Goal: Task Accomplishment & Management: Use online tool/utility

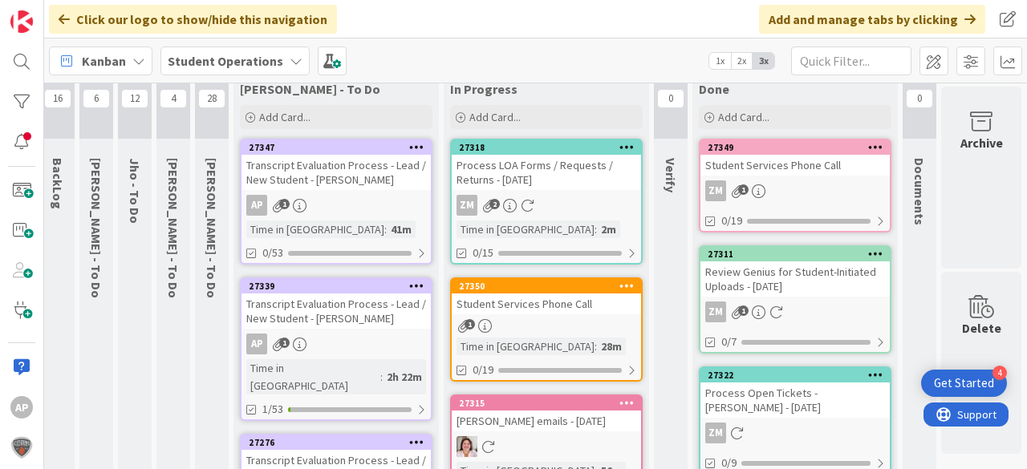
scroll to position [0, 51]
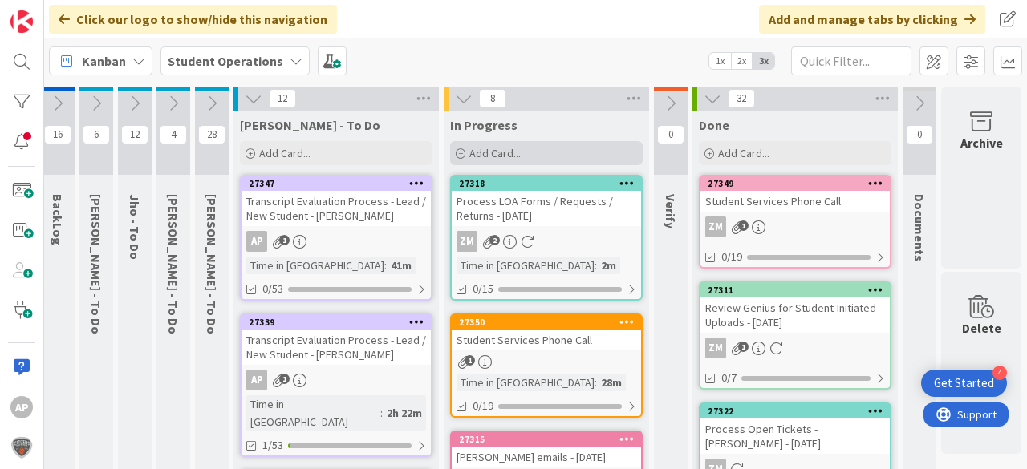
click at [484, 143] on div "Add Card..." at bounding box center [546, 153] width 192 height 24
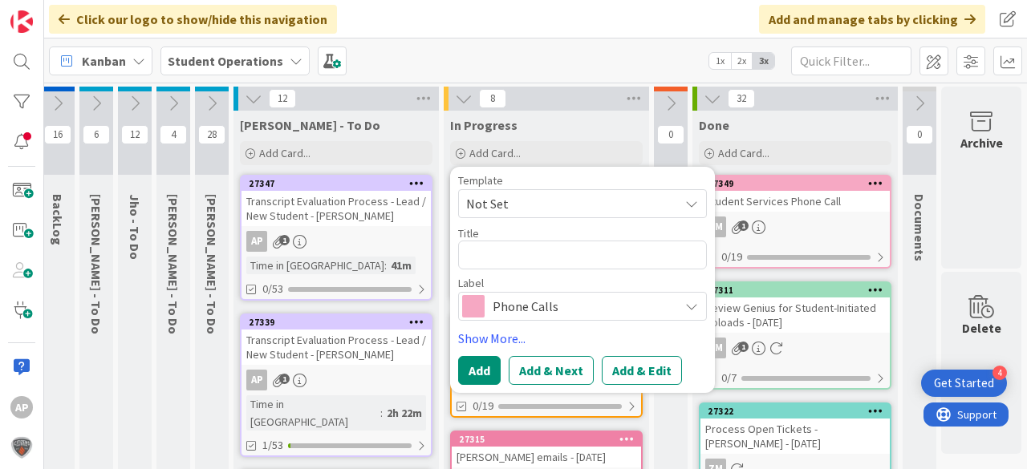
click at [522, 192] on span "Not Set" at bounding box center [582, 203] width 249 height 29
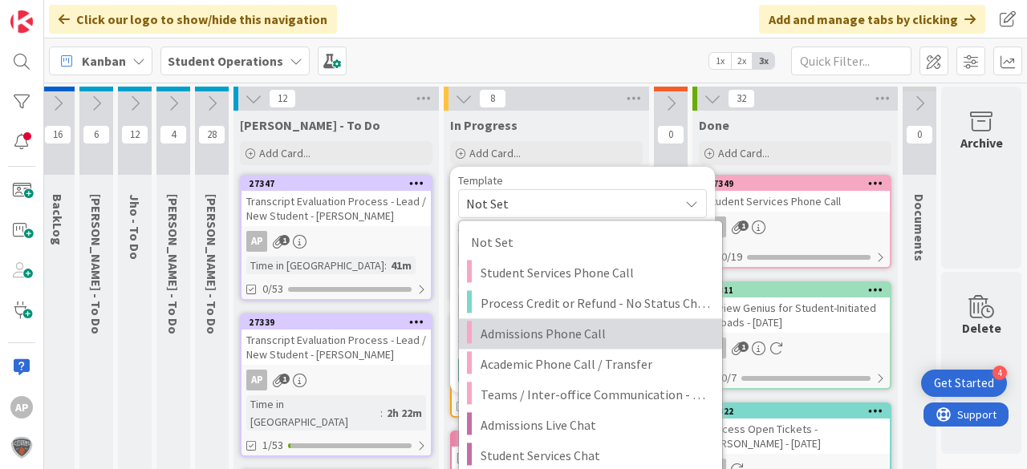
click at [608, 340] on span "Admissions Phone Call" at bounding box center [594, 333] width 229 height 21
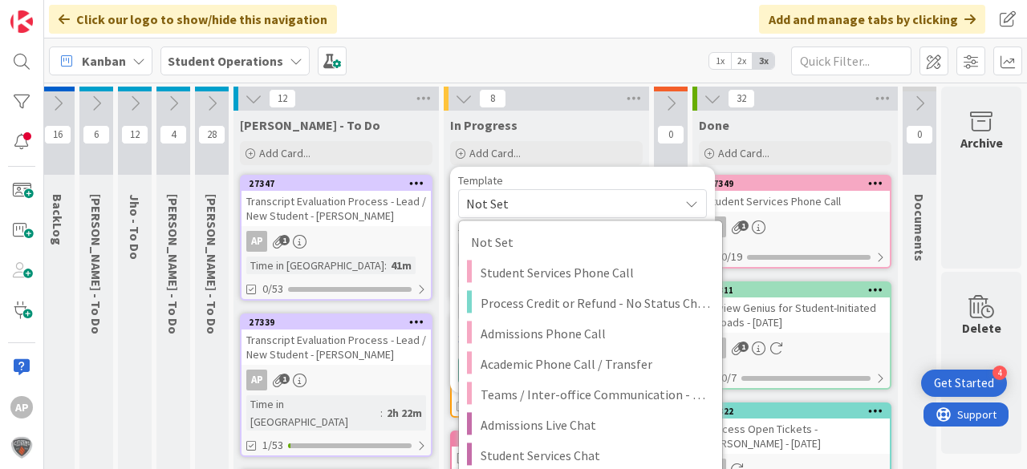
type textarea "x"
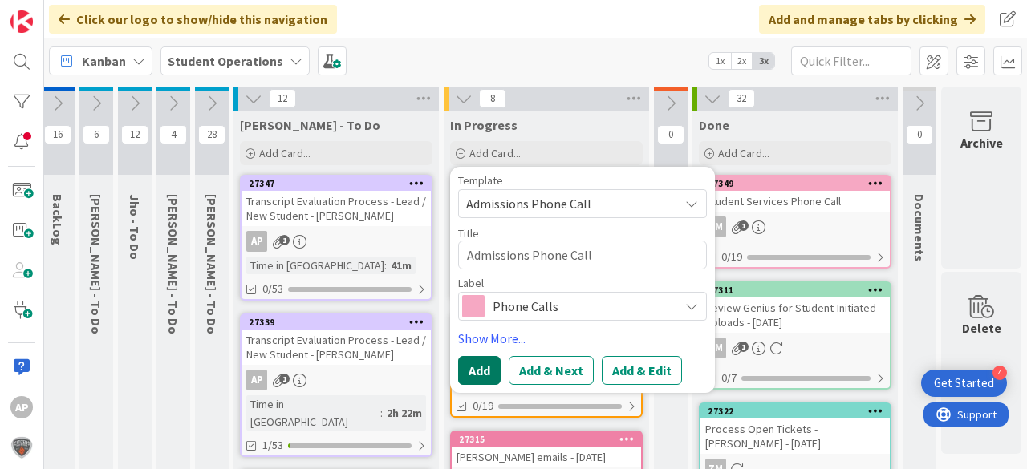
click at [472, 371] on button "Add" at bounding box center [479, 370] width 43 height 29
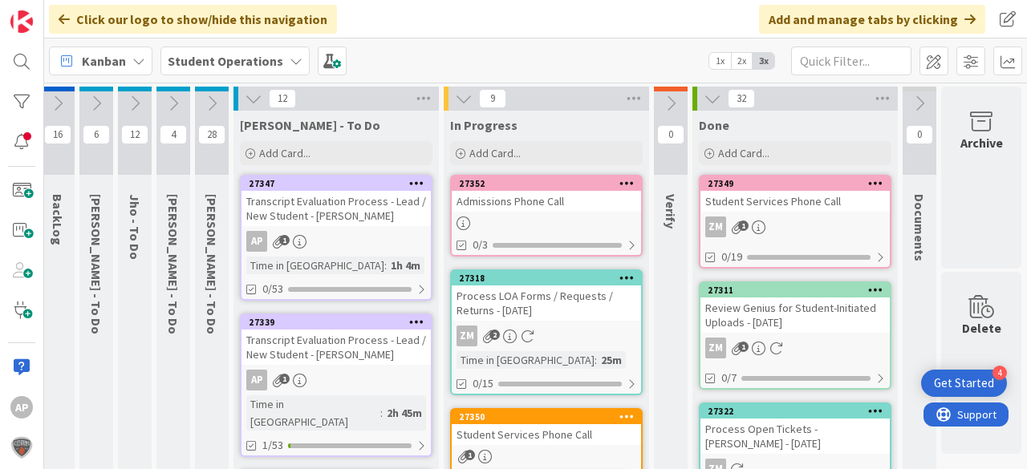
click at [540, 199] on div "Admissions Phone Call" at bounding box center [546, 201] width 189 height 21
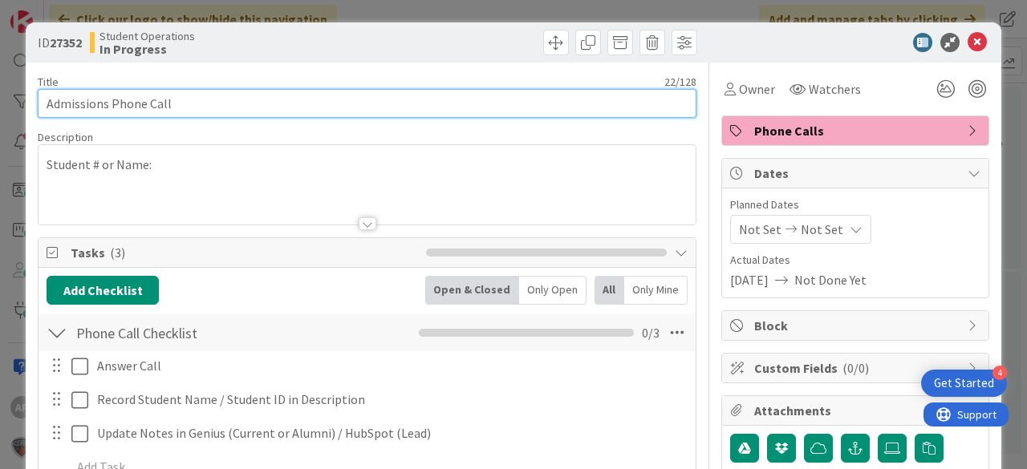
drag, startPoint x: 155, startPoint y: 99, endPoint x: 180, endPoint y: 99, distance: 25.7
click at [155, 99] on input "Admissions Phone Call" at bounding box center [367, 103] width 659 height 29
drag, startPoint x: 106, startPoint y: 105, endPoint x: 0, endPoint y: 103, distance: 105.9
click at [0, 103] on div "ID 27352 Student Operations In Progress Title 22 / 128 Admissions Phone Call De…" at bounding box center [513, 234] width 1027 height 469
drag, startPoint x: 57, startPoint y: 103, endPoint x: 83, endPoint y: 93, distance: 28.2
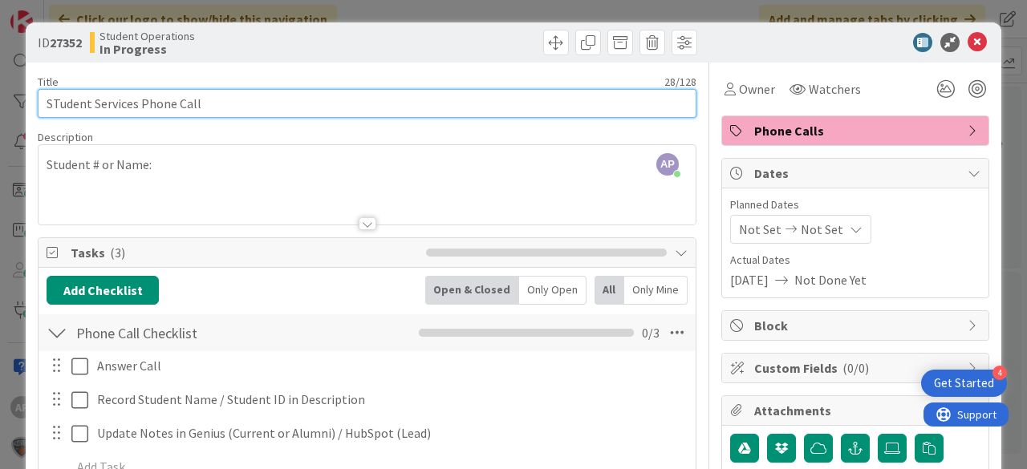
click at [58, 103] on input "STudent Services Phone Call" at bounding box center [367, 103] width 659 height 29
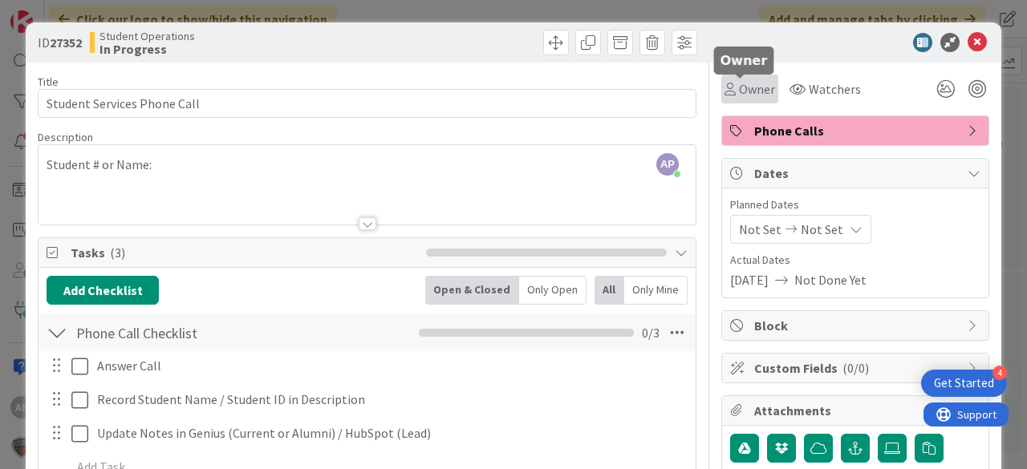
click at [747, 90] on span "Owner" at bounding box center [757, 88] width 36 height 19
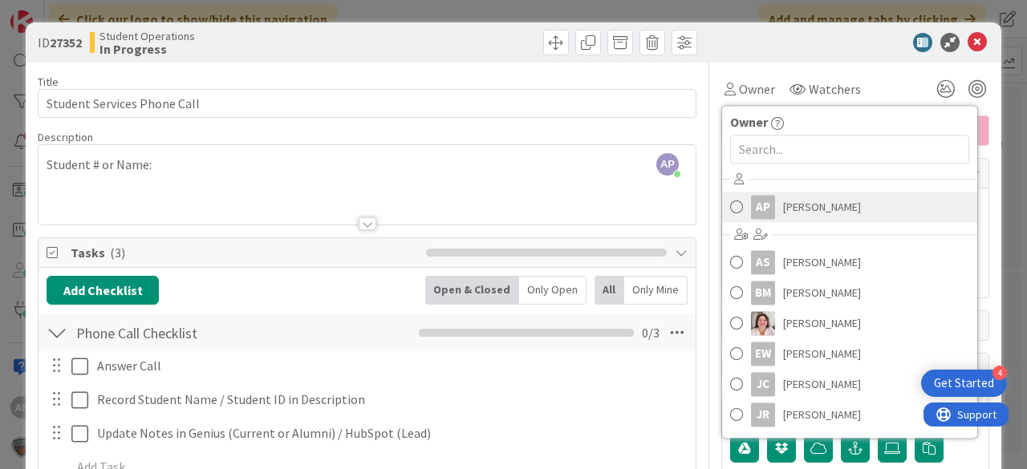
click at [814, 196] on span "[PERSON_NAME]" at bounding box center [822, 207] width 78 height 24
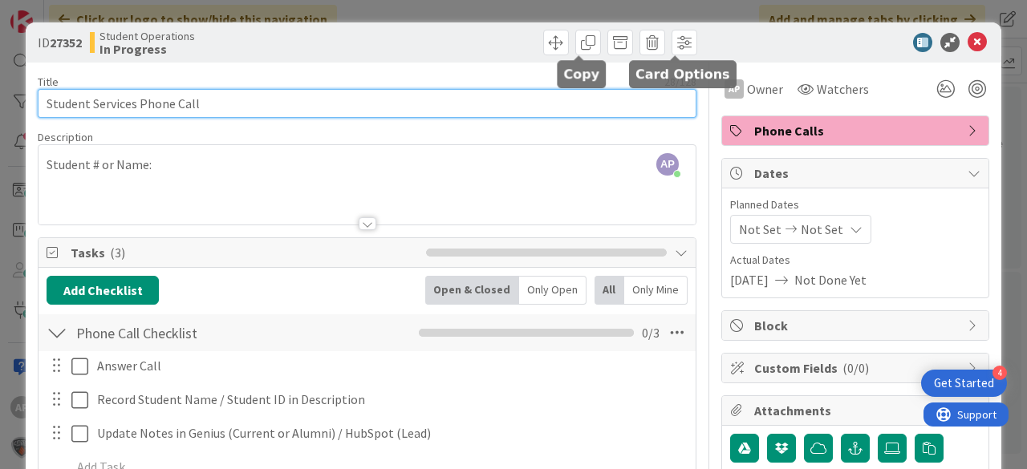
click at [343, 103] on input "Student Services Phone Call" at bounding box center [367, 103] width 659 height 29
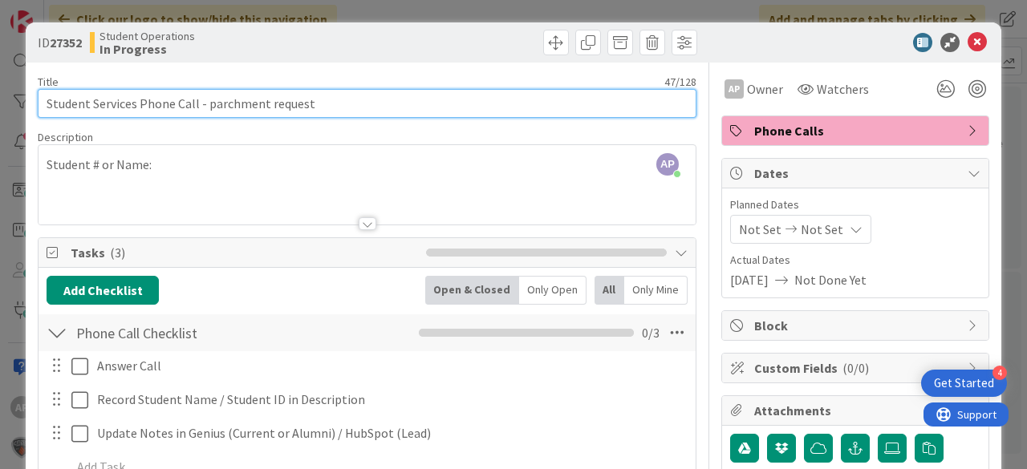
type input "Student Services Phone Call - Parchment request"
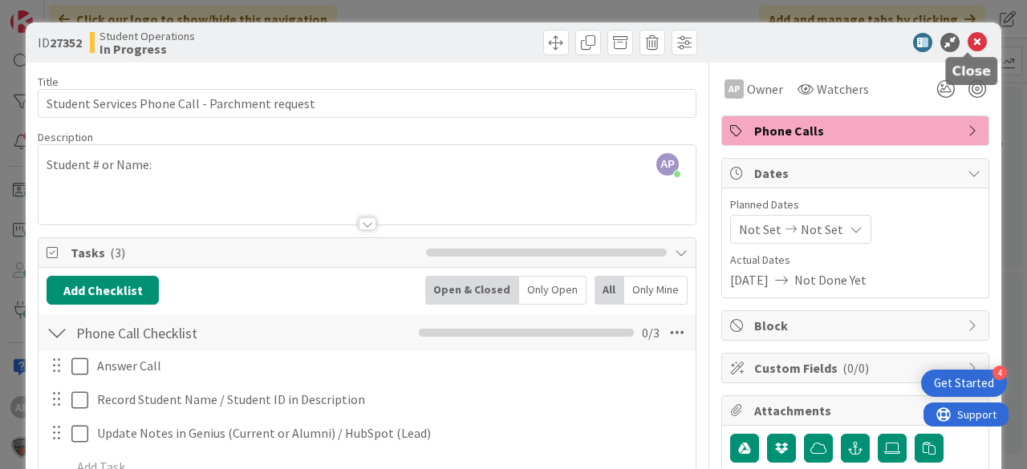
click at [975, 37] on icon at bounding box center [976, 42] width 19 height 19
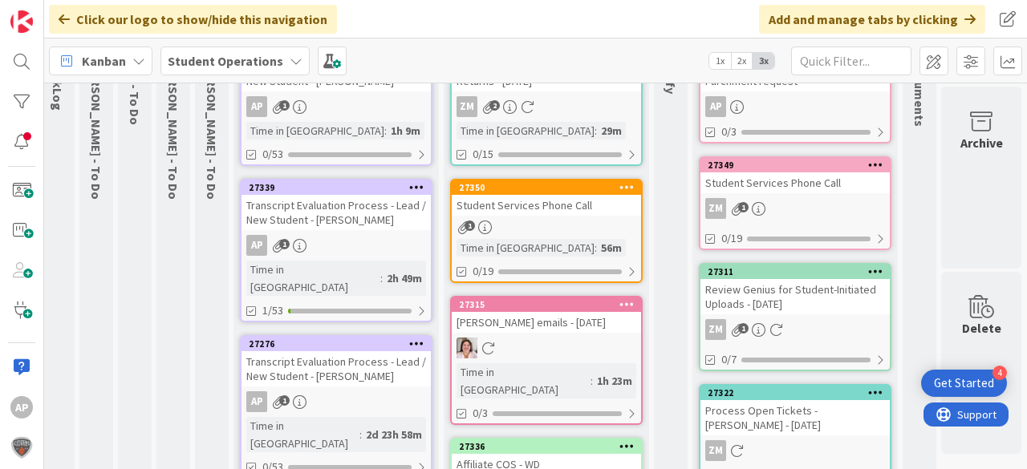
scroll to position [0, 51]
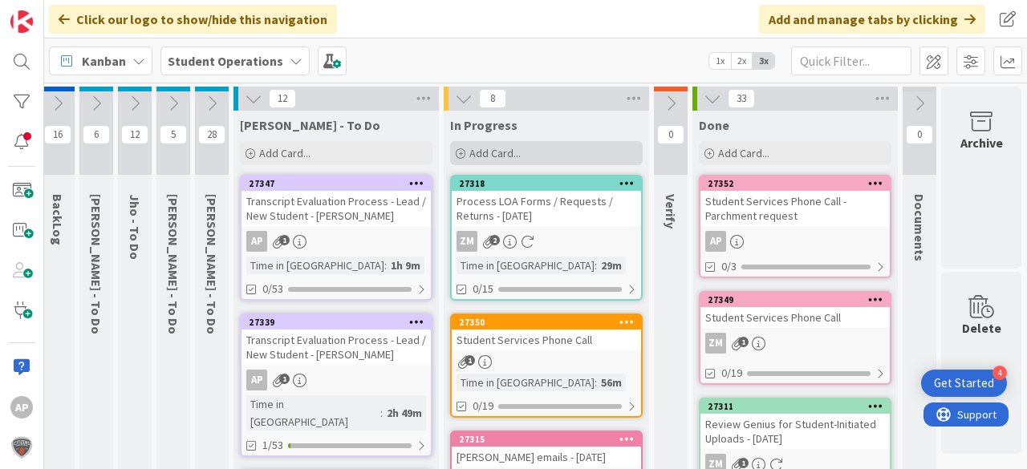
click at [498, 151] on span "Add Card..." at bounding box center [494, 153] width 51 height 14
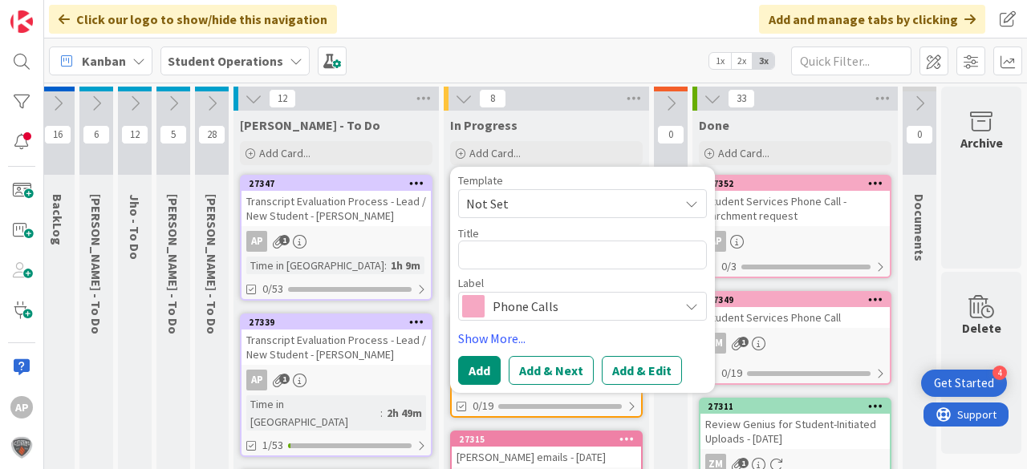
click at [507, 201] on span "Not Set" at bounding box center [566, 203] width 201 height 21
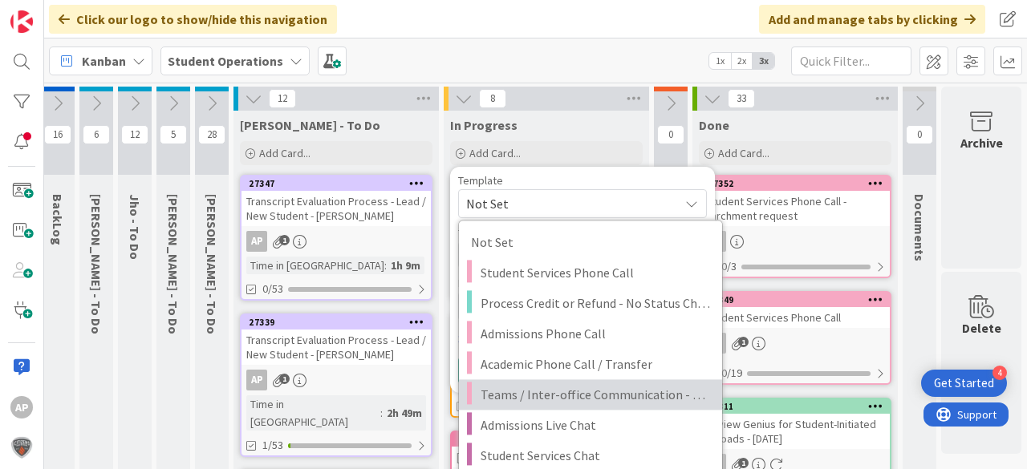
click at [597, 388] on span "Teams / Inter-office Communication - Call" at bounding box center [594, 394] width 229 height 21
type textarea "x"
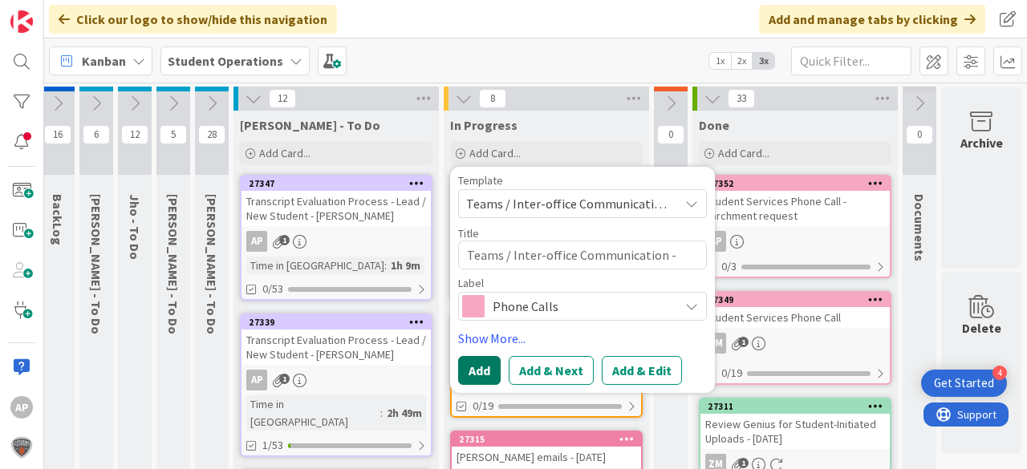
click at [481, 371] on button "Add" at bounding box center [479, 370] width 43 height 29
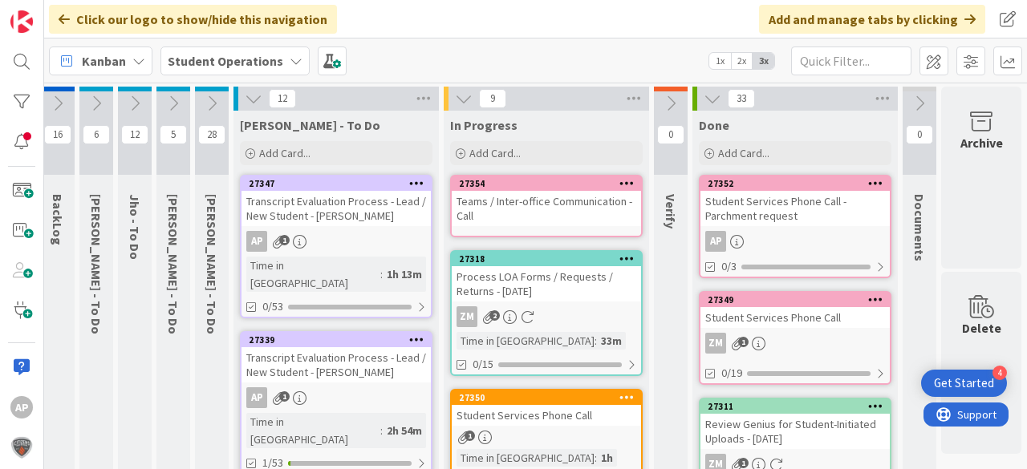
click at [523, 205] on div "Teams / Inter-office Communication - Call" at bounding box center [546, 208] width 189 height 35
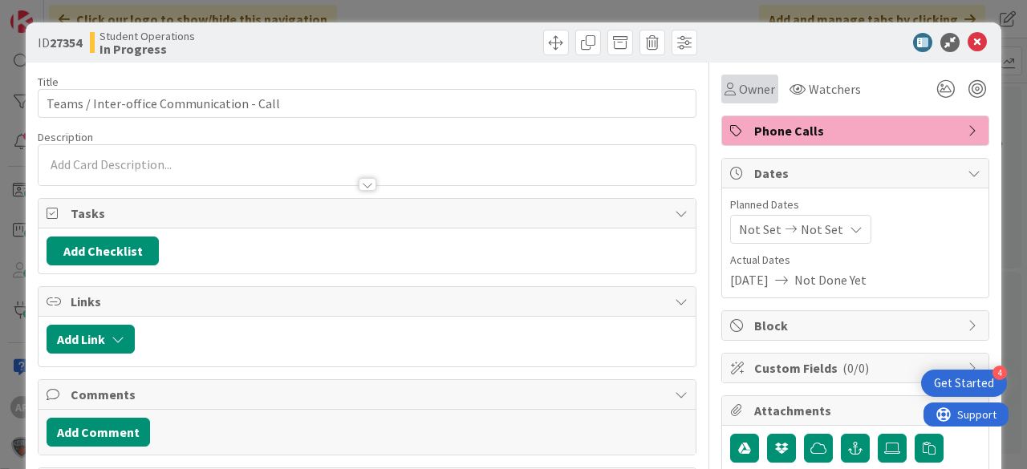
click at [740, 80] on span "Owner" at bounding box center [757, 88] width 36 height 19
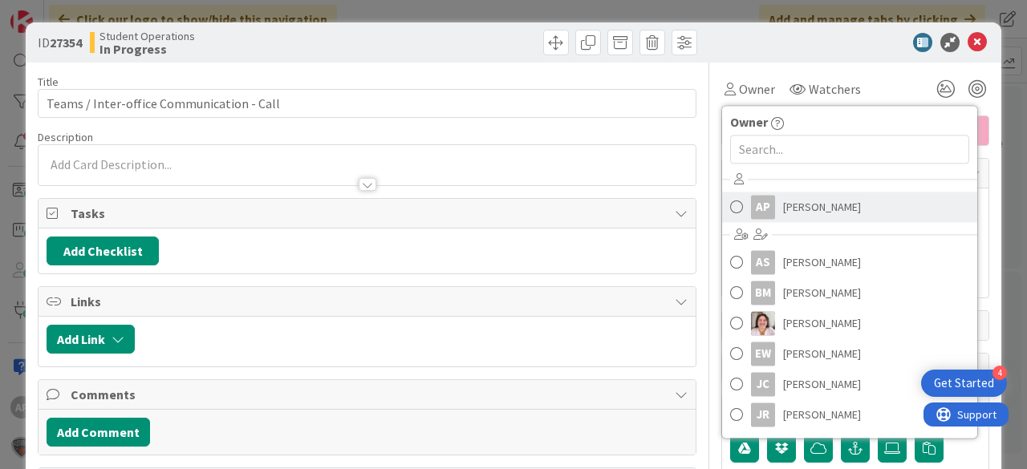
click at [799, 211] on span "[PERSON_NAME]" at bounding box center [822, 207] width 78 height 24
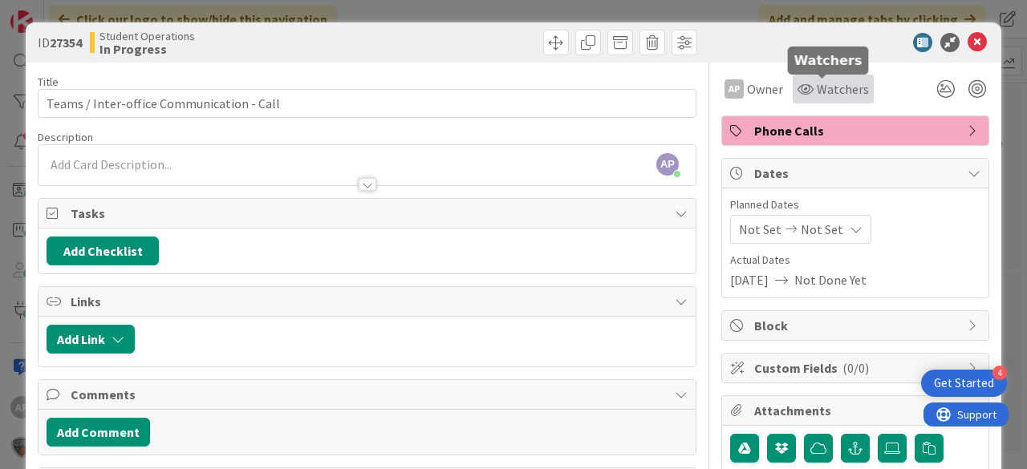
click at [828, 87] on span "Watchers" at bounding box center [843, 88] width 52 height 19
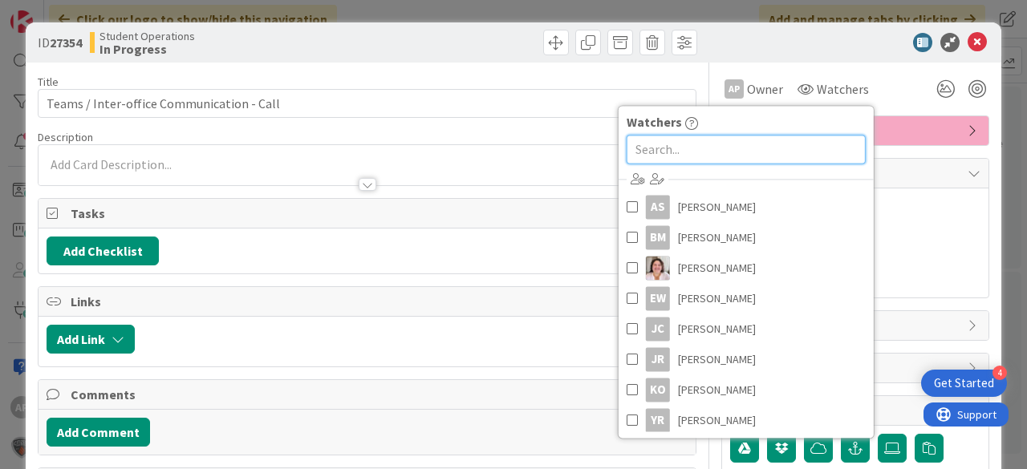
click at [763, 146] on input "text" at bounding box center [745, 149] width 239 height 29
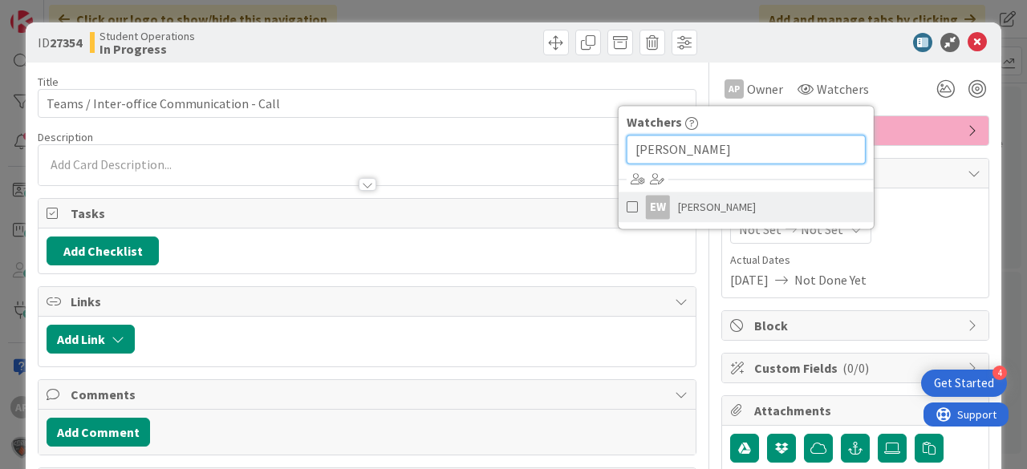
type input "[PERSON_NAME]"
click at [715, 205] on span "[PERSON_NAME]" at bounding box center [717, 207] width 78 height 24
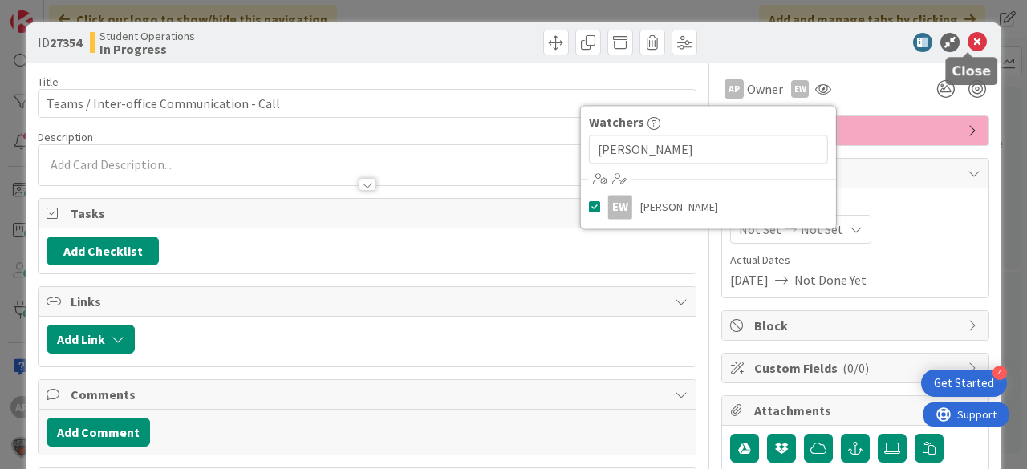
click at [967, 44] on icon at bounding box center [976, 42] width 19 height 19
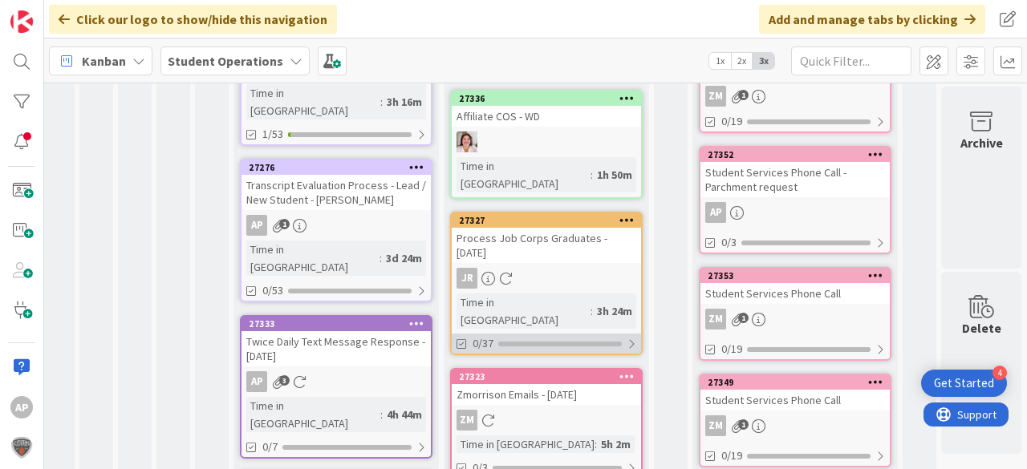
scroll to position [0, 51]
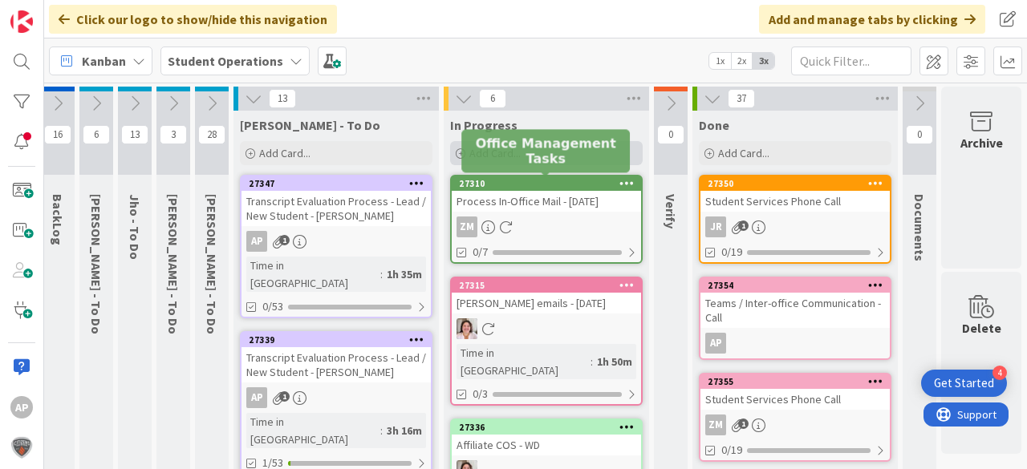
click at [523, 151] on div "Add Card..." at bounding box center [546, 153] width 192 height 24
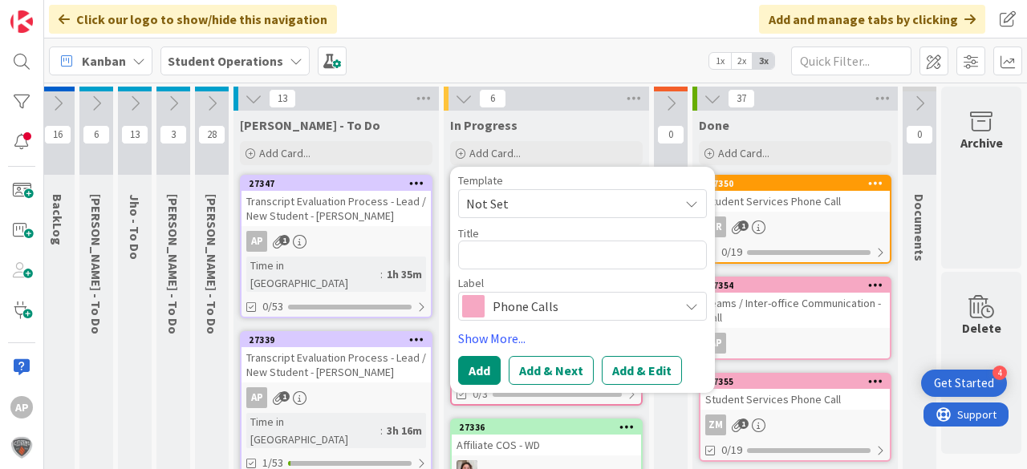
click at [532, 194] on span "Not Set" at bounding box center [566, 203] width 201 height 21
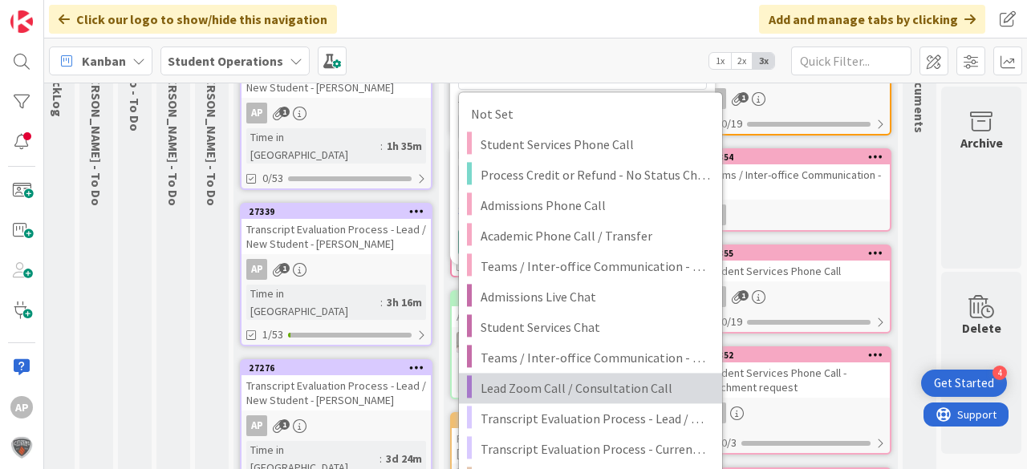
scroll to position [192, 51]
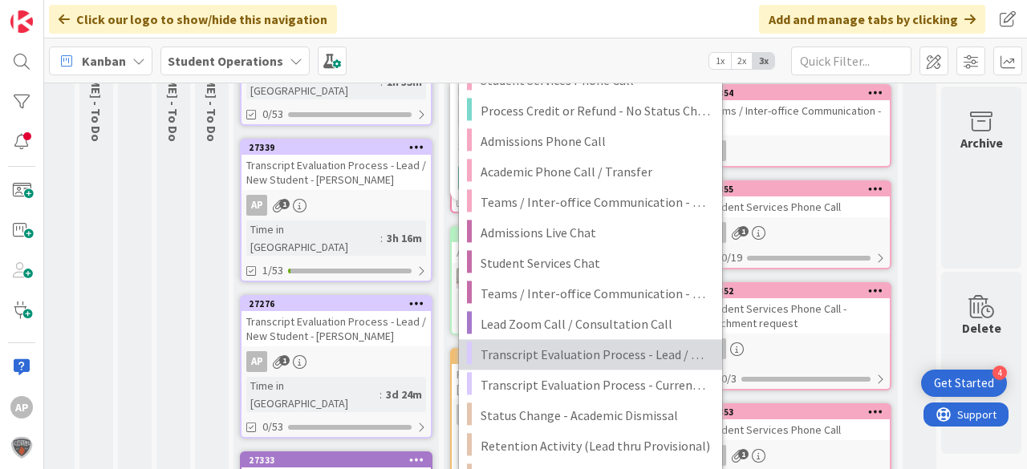
click at [643, 353] on span "Transcript Evaluation Process - Lead / New Student" at bounding box center [594, 354] width 229 height 21
type textarea "x"
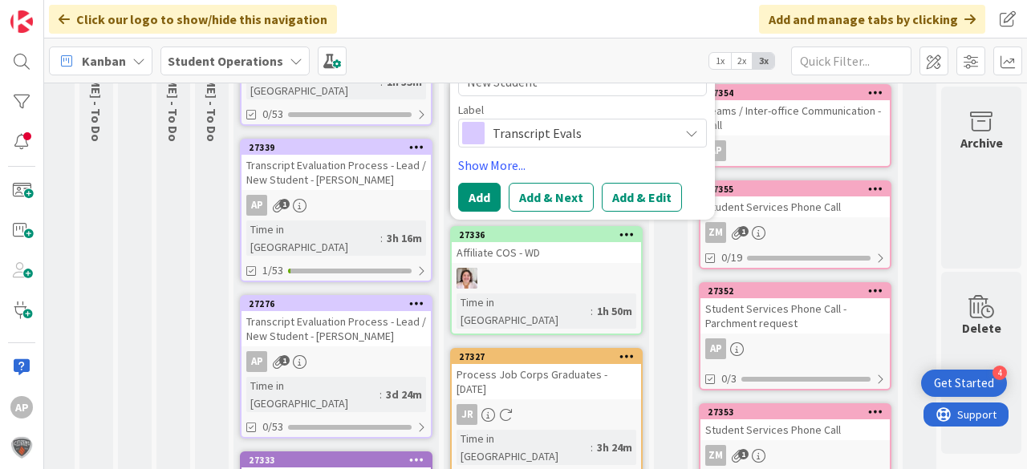
scroll to position [0, 51]
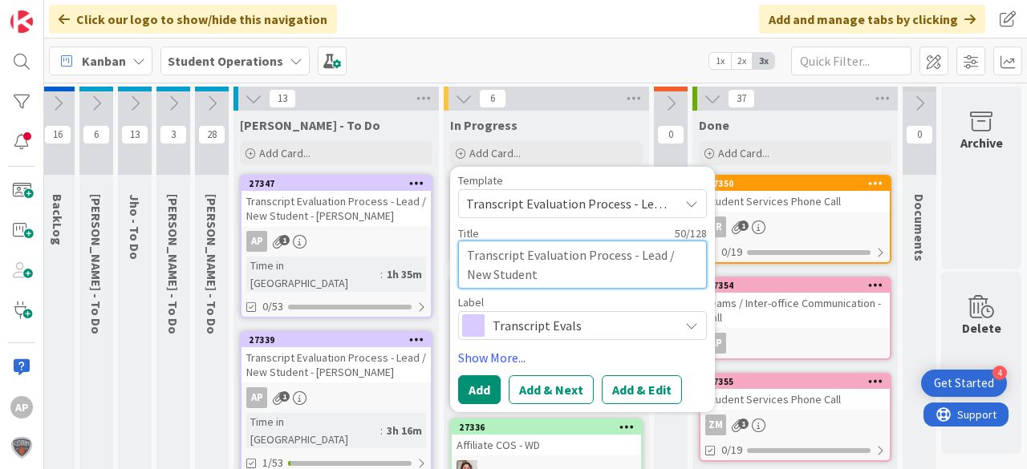
click at [577, 274] on textarea "Transcript Evaluation Process - Lead / New Student" at bounding box center [582, 265] width 249 height 48
type textarea "Transcript Evaluation Process - Lead / New Student"
type textarea "x"
type textarea "Transcript Evaluation Process - Lead / New Student -"
type textarea "x"
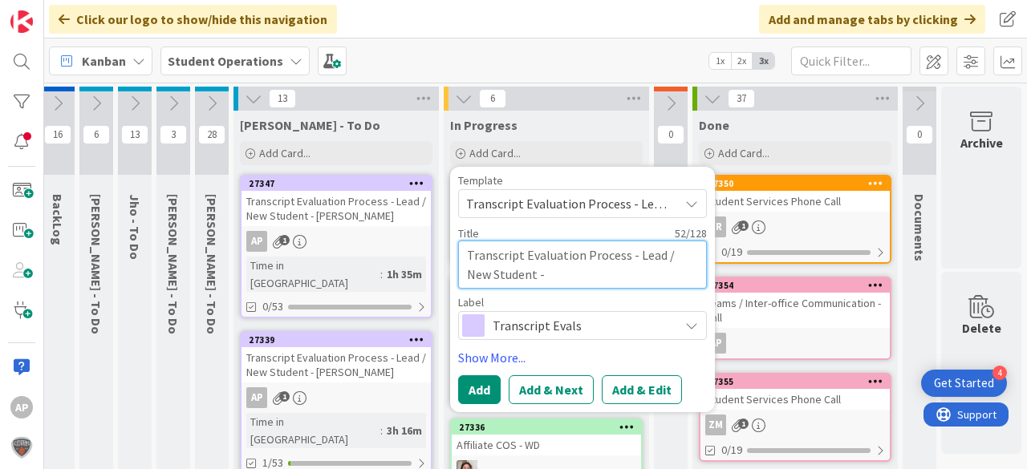
type textarea "Transcript Evaluation Process - Lead / New Student -"
type textarea "x"
type textarea "Transcript Evaluation Process - Lead / New Student - L"
type textarea "x"
type textarea "Transcript Evaluation Process - Lead / New Student - La"
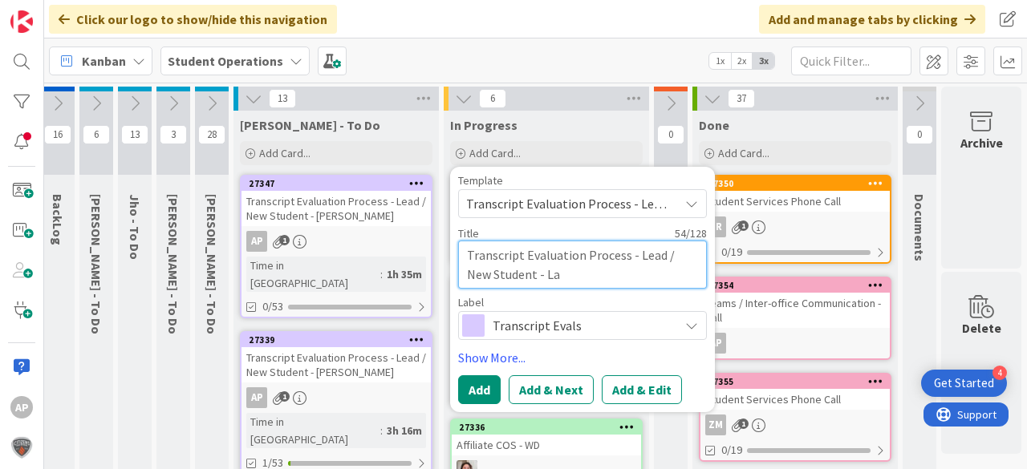
type textarea "x"
type textarea "Transcript Evaluation Process - Lead / New Student - Lat"
type textarea "x"
type textarea "Transcript Evaluation Process - Lead / New Student - Lata"
type textarea "x"
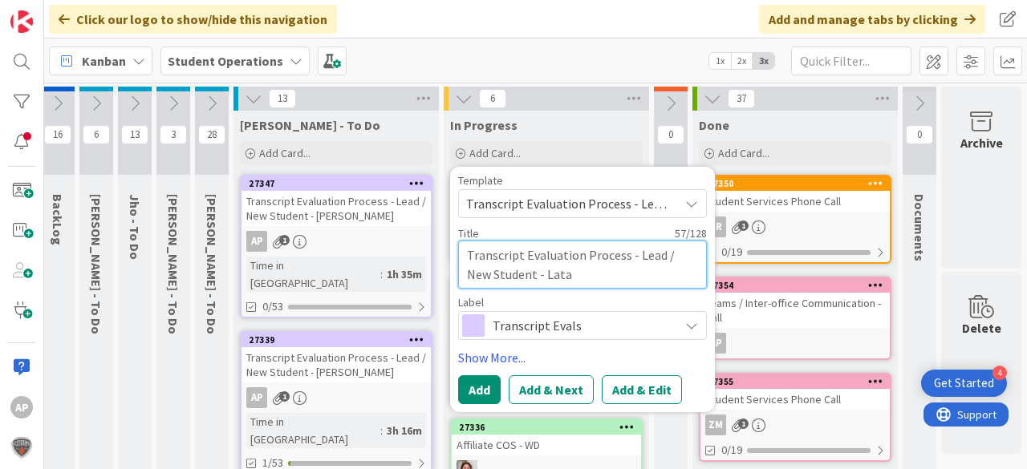
type textarea "Transcript Evaluation Process - Lead / New Student - Latas"
type textarea "x"
type textarea "Transcript Evaluation Process - Lead / New Student - Latash"
type textarea "x"
type textarea "Transcript Evaluation Process - Lead / New Student - [PERSON_NAME]"
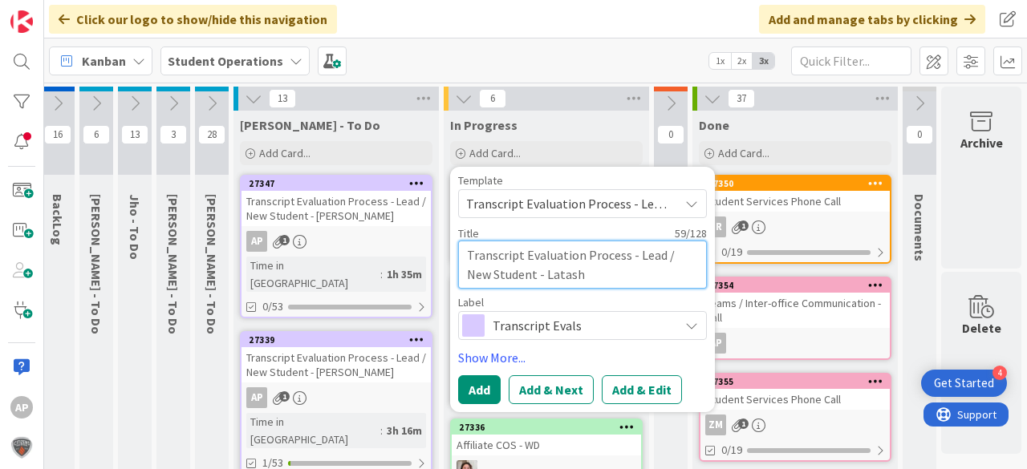
type textarea "x"
type textarea "Transcript Evaluation Process - Lead / New Student - [PERSON_NAME]"
type textarea "x"
type textarea "Transcript Evaluation Process - Lead / New Student - [PERSON_NAME]"
type textarea "x"
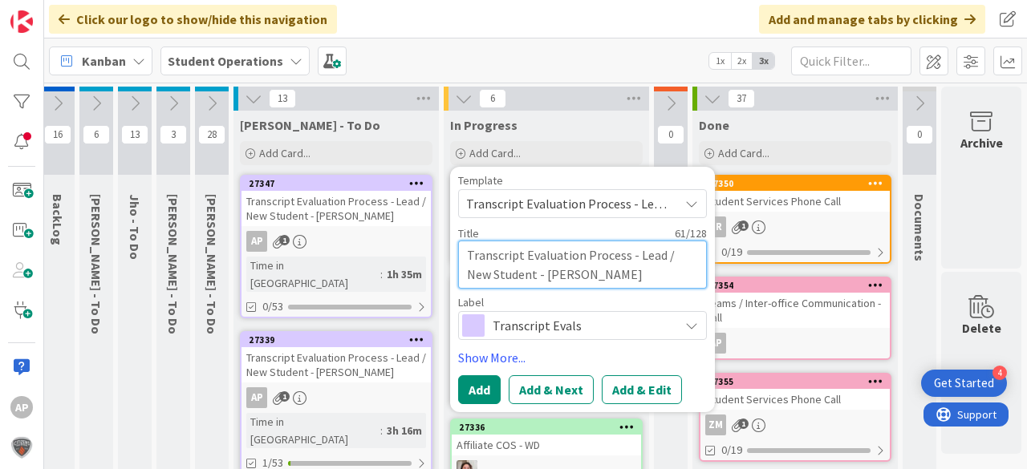
type textarea "Transcript Evaluation Process - Lead / New Student - [PERSON_NAME]"
type textarea "x"
type textarea "Transcript Evaluation Process - Lead / New Student - [PERSON_NAME] Hai"
type textarea "x"
type textarea "Transcript Evaluation Process - Lead / New Student - [PERSON_NAME]"
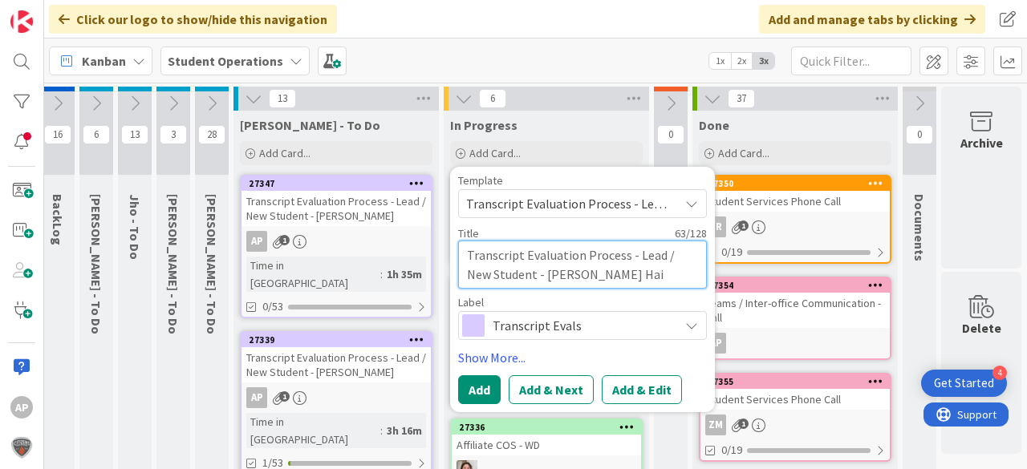
type textarea "x"
type textarea "Transcript Evaluation Process - Lead / New Student - [PERSON_NAME]"
type textarea "x"
type textarea "Transcript Evaluation Process - Lead / New Student - [PERSON_NAME]"
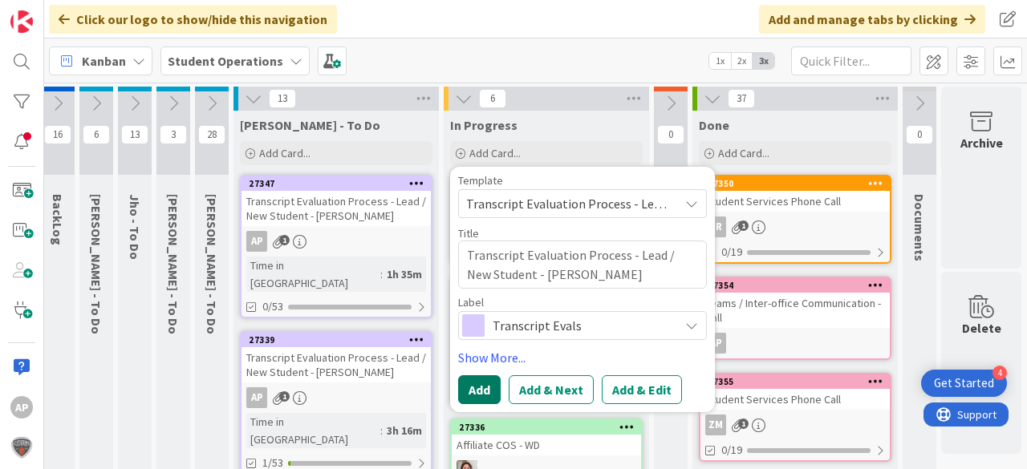
click at [487, 383] on button "Add" at bounding box center [479, 389] width 43 height 29
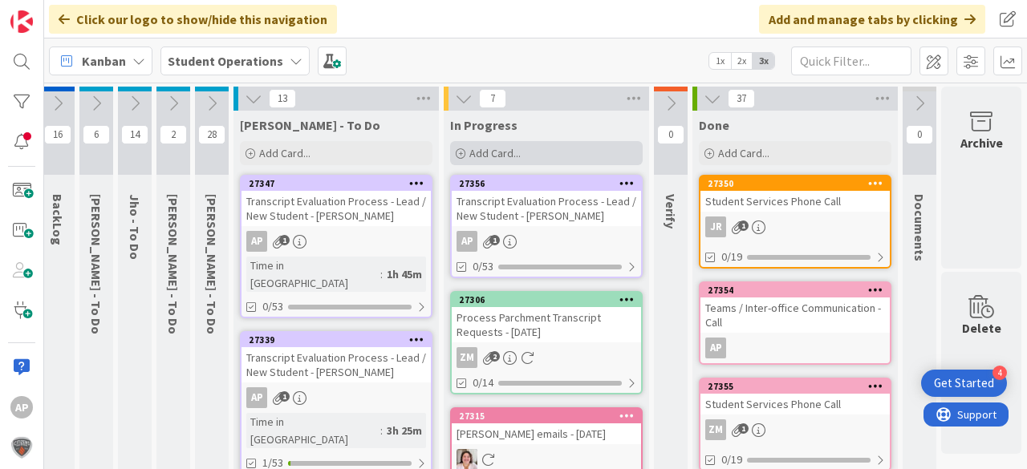
click at [521, 153] on div "Add Card..." at bounding box center [546, 153] width 192 height 24
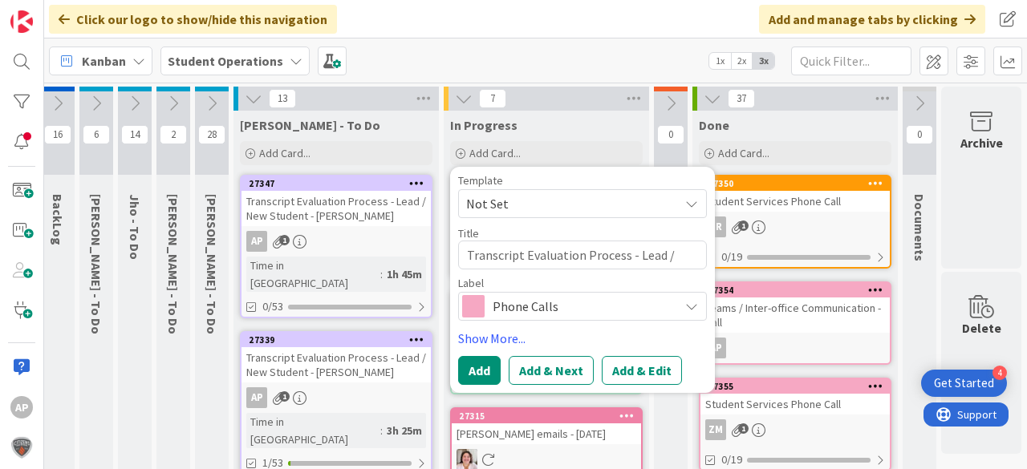
click at [547, 197] on span "Not Set" at bounding box center [566, 203] width 201 height 21
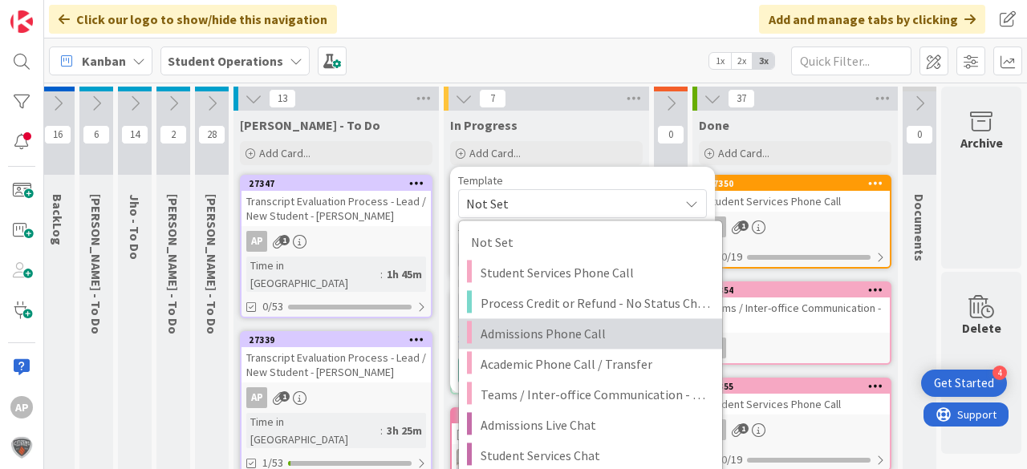
click at [582, 324] on span "Admissions Phone Call" at bounding box center [594, 333] width 229 height 21
type textarea "x"
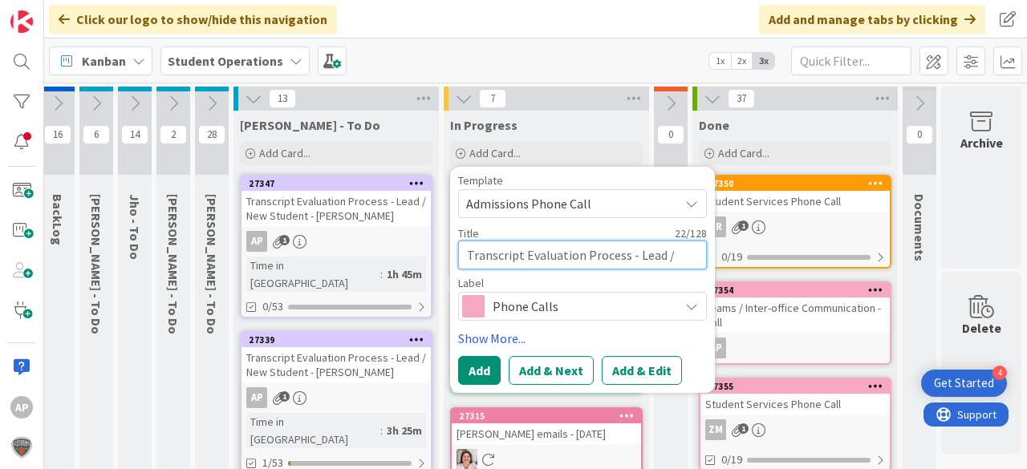
click at [626, 256] on textarea "Admissions Phone Call" at bounding box center [582, 255] width 249 height 29
type textarea "Admissions Phone Call -"
type textarea "x"
type textarea "Admissions Phone Call -"
type textarea "x"
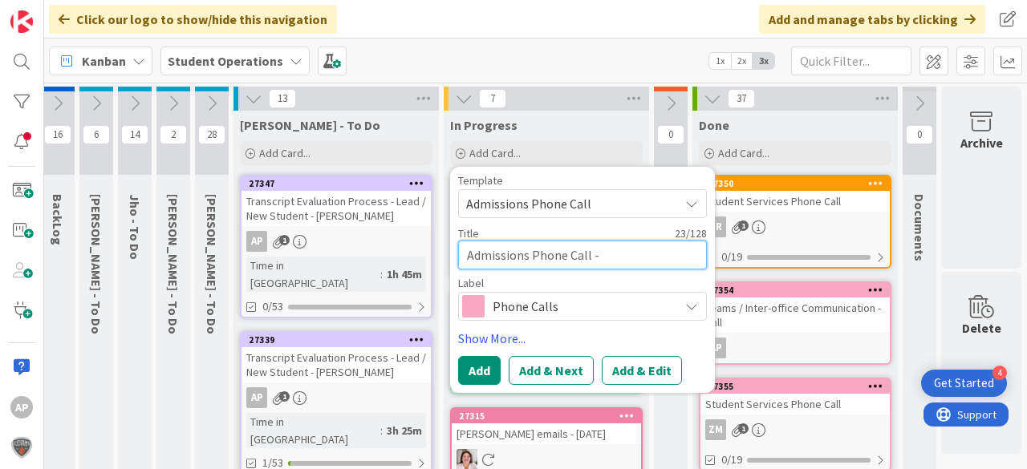
type textarea "Admissions Phone Call - K"
type textarea "x"
type textarea "Admissions Phone Call - Ky"
type textarea "x"
type textarea "Admissions Phone Call - Kyn"
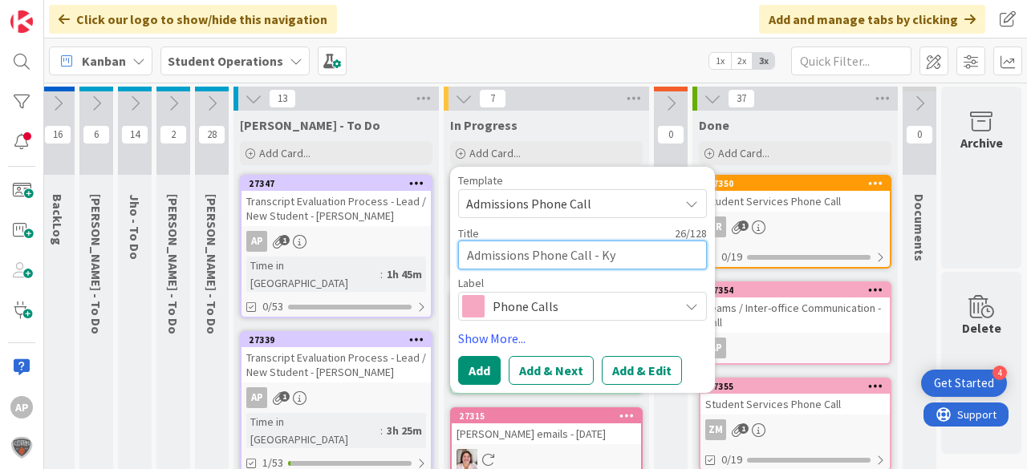
type textarea "x"
type textarea "Admissions Phone Call - Kyn;l"
type textarea "x"
type textarea "Admissions Phone Call - Kyn;le"
type textarea "x"
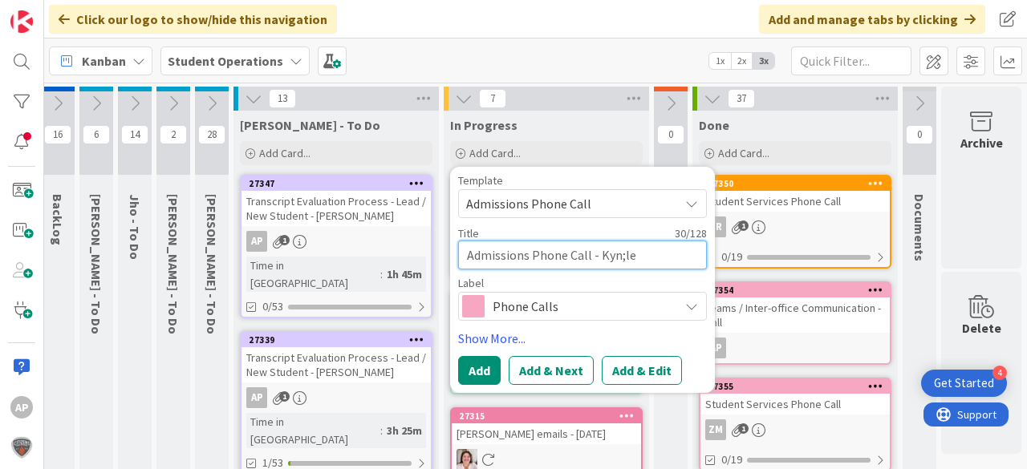
type textarea "Admissions Phone Call - Kyn;[PERSON_NAME]"
type textarea "x"
type textarea "Admissions Phone Call - Kyn;[PERSON_NAME]"
type textarea "x"
type textarea "Admissions Phone Call - Kyn;[PERSON_NAME]"
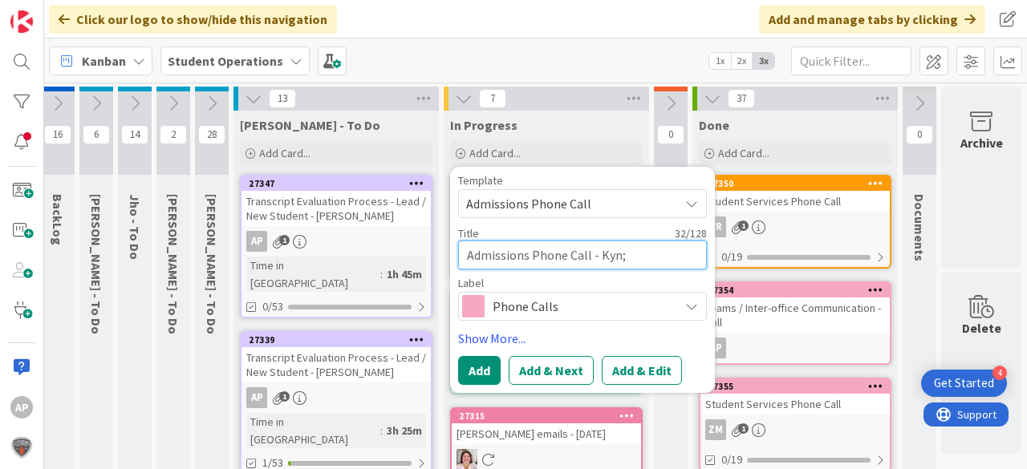
type textarea "x"
type textarea "Admissions Phone Call - Kyn;[PERSON_NAME]"
type textarea "x"
type textarea "Admissions Phone Call - Kyn;[PERSON_NAME]"
type textarea "x"
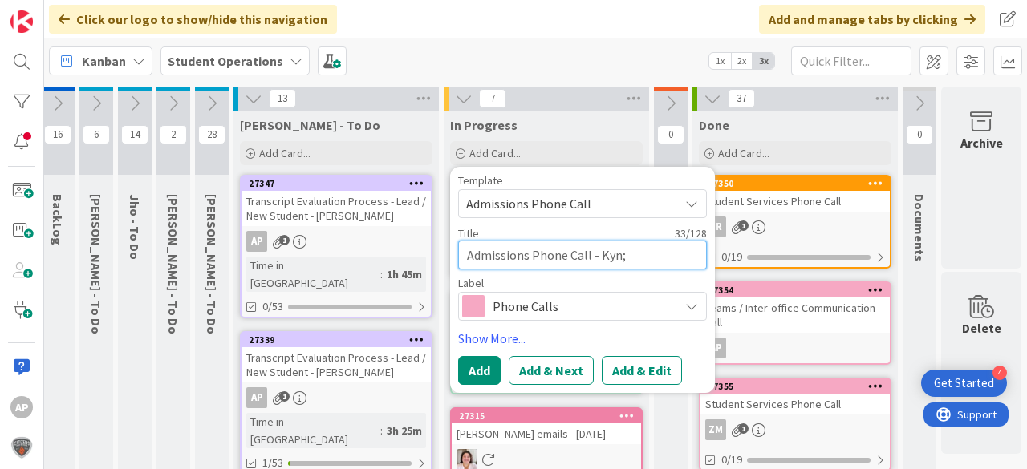
type textarea "Admissions Phone Call - Kyn;[PERSON_NAME]"
type textarea "x"
type textarea "Admissions Phone Call - Kyn;[PERSON_NAME]"
type textarea "x"
type textarea "Admissions Phone Call - Kyn;[PERSON_NAME]"
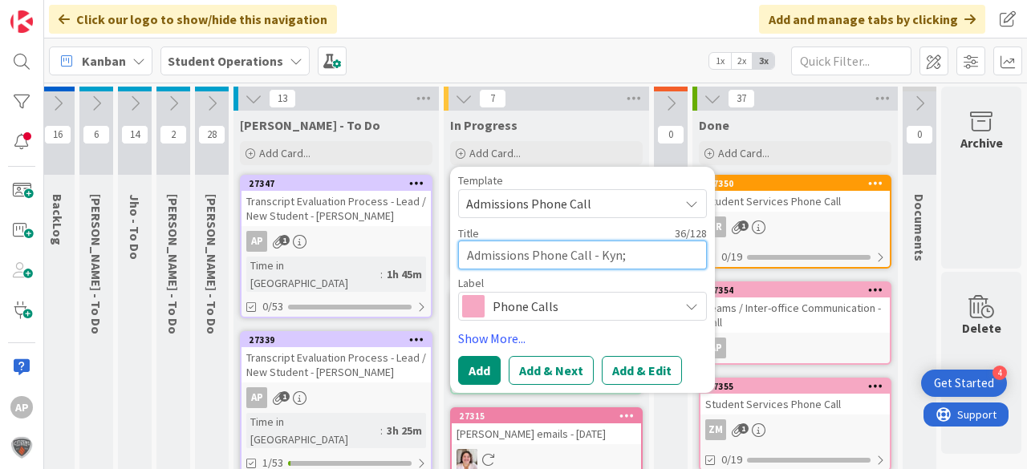
type textarea "x"
type textarea "Admissions Phone Call - Kyn;[PERSON_NAME]"
type textarea "x"
click at [613, 258] on textarea "Admissions Phone Call - Kyn;[PERSON_NAME]" at bounding box center [582, 255] width 249 height 29
type textarea "Admissions Phone Call - [PERSON_NAME]"
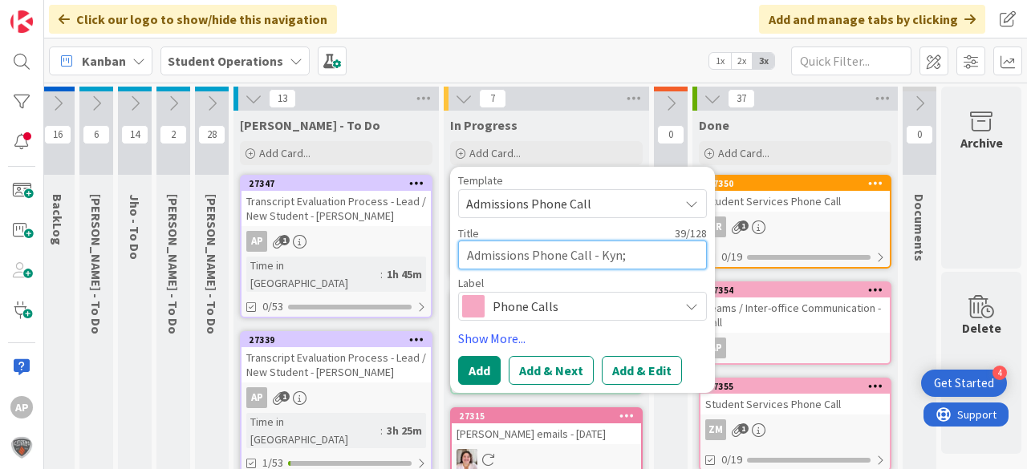
type textarea "x"
type textarea "Admissions Phone Call - [PERSON_NAME]"
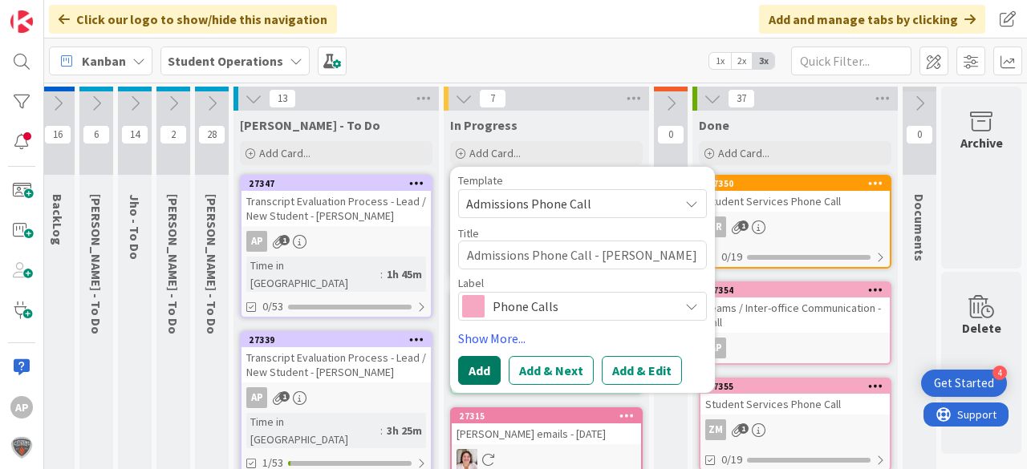
click at [483, 369] on button "Add" at bounding box center [479, 370] width 43 height 29
